Goal: Task Accomplishment & Management: Use online tool/utility

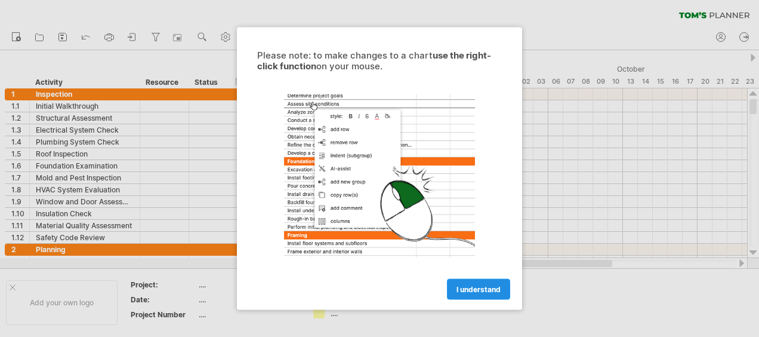
click at [465, 286] on span "I understand" at bounding box center [479, 289] width 44 height 9
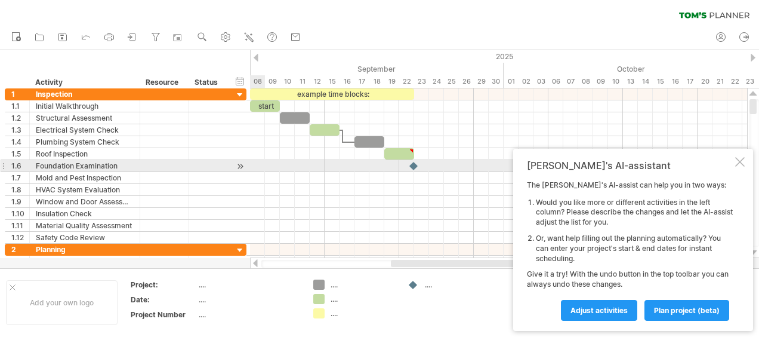
click at [742, 160] on div at bounding box center [740, 162] width 10 height 10
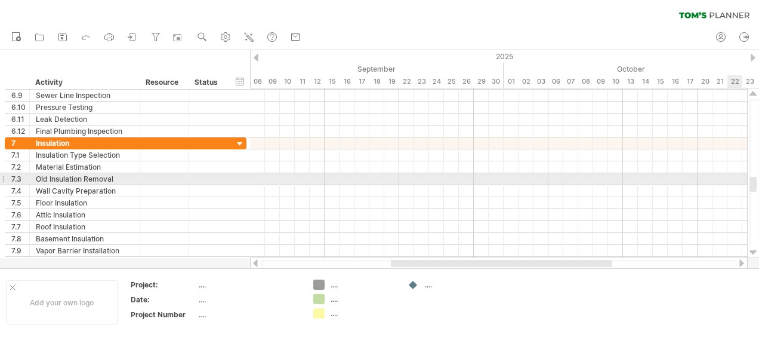
drag, startPoint x: 750, startPoint y: 104, endPoint x: 737, endPoint y: 181, distance: 78.7
click at [737, 181] on div "Trying to reach [DOMAIN_NAME] Connected again... 0% clear filter new 1" at bounding box center [379, 168] width 759 height 337
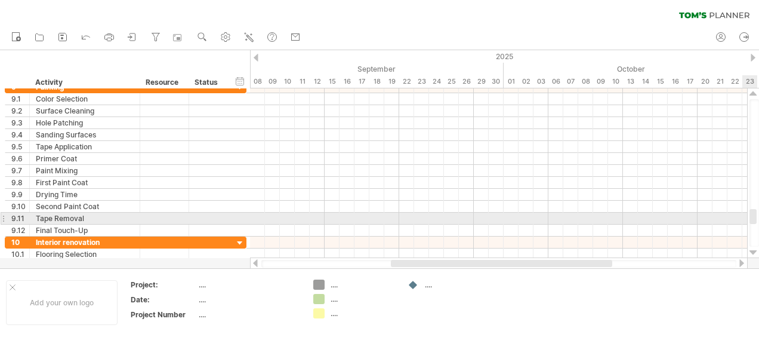
drag, startPoint x: 753, startPoint y: 184, endPoint x: 750, endPoint y: 217, distance: 33.0
click at [750, 217] on div at bounding box center [753, 216] width 7 height 15
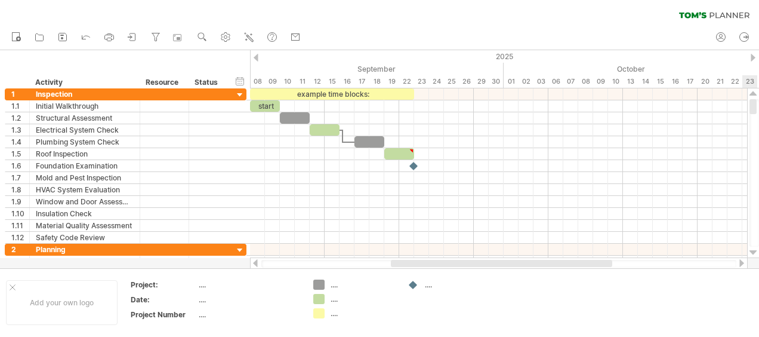
drag, startPoint x: 752, startPoint y: 217, endPoint x: 759, endPoint y: 53, distance: 164.8
click at [759, 53] on html "progress(100%) Trying to reach [DOMAIN_NAME] Connected again... 0% clear filter…" at bounding box center [379, 169] width 759 height 339
click at [65, 36] on icon at bounding box center [63, 37] width 12 height 12
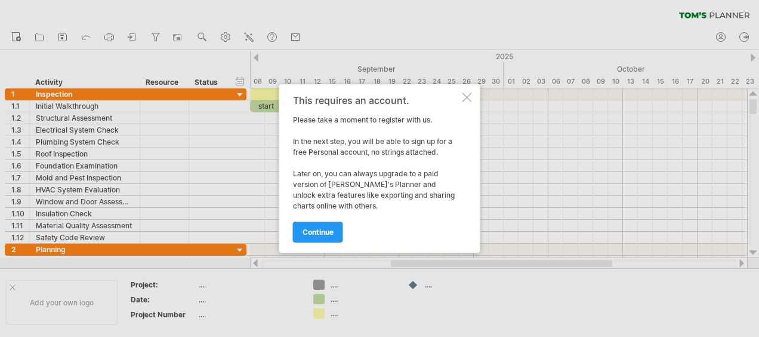
click at [471, 94] on div "This requires an account. Please take a moment to register with us. In the next…" at bounding box center [379, 168] width 201 height 168
click at [344, 235] on div "continue" at bounding box center [376, 226] width 167 height 30
click at [337, 235] on link "continue" at bounding box center [318, 231] width 50 height 21
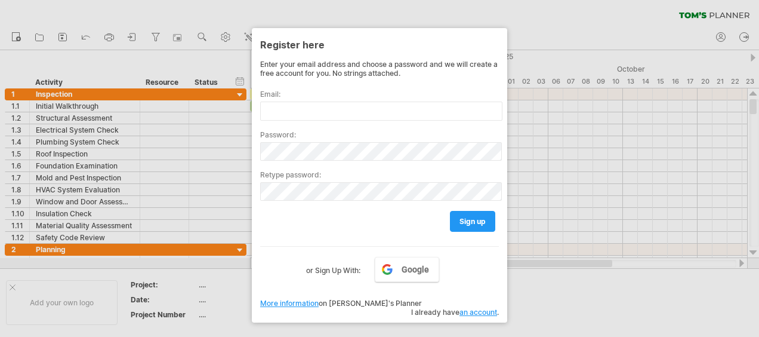
click at [502, 41] on div "Register here Enter your email address and choose a password and we will create…" at bounding box center [379, 175] width 255 height 295
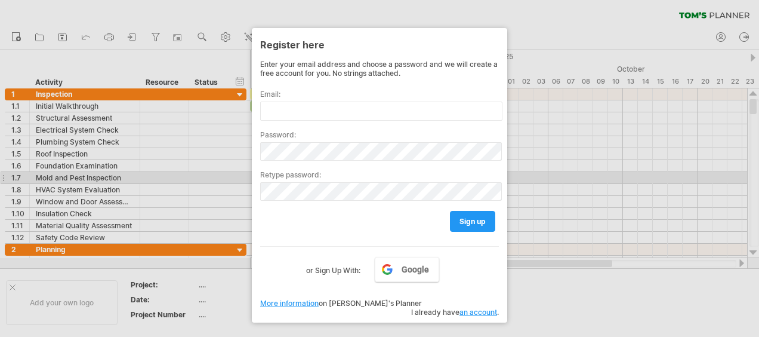
click at [604, 177] on div at bounding box center [379, 168] width 759 height 337
